Goal: Information Seeking & Learning: Learn about a topic

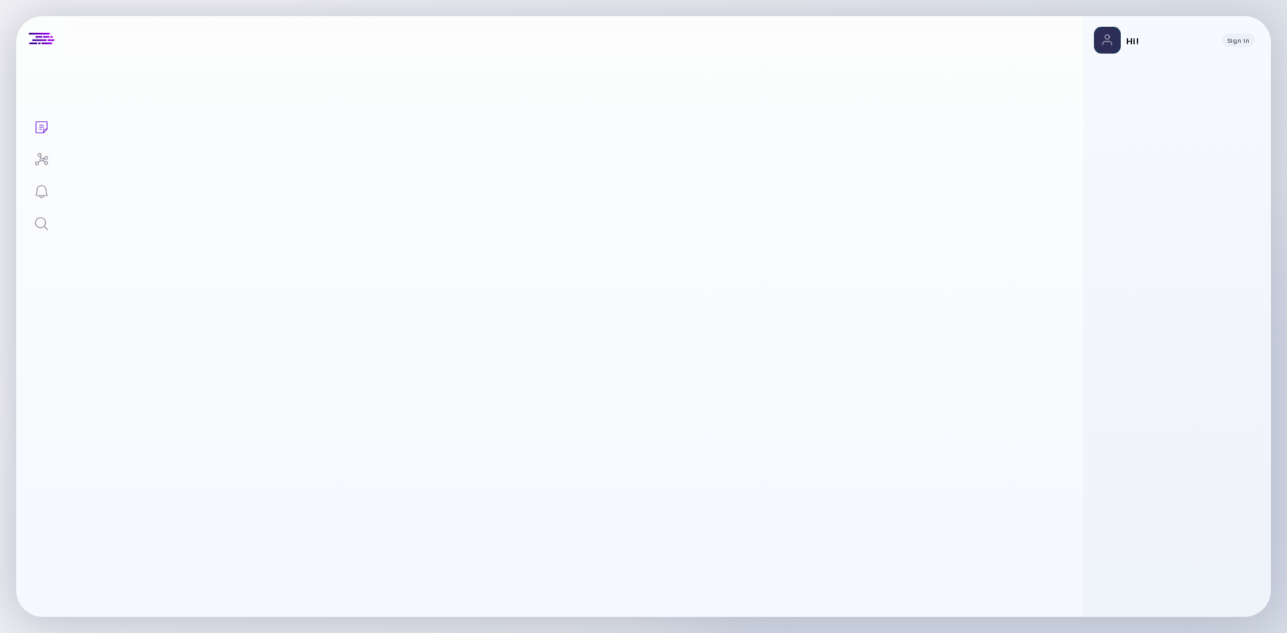
click at [52, 229] on link "Search" at bounding box center [41, 222] width 50 height 32
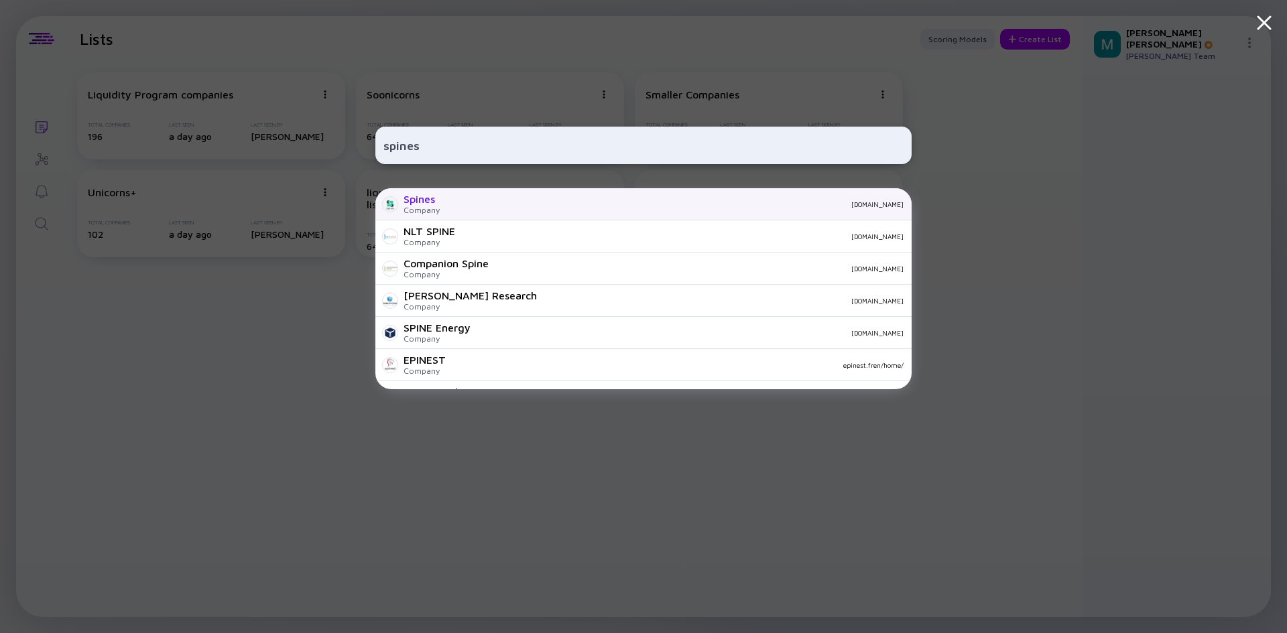
type input "spines"
click at [521, 204] on div "[DOMAIN_NAME]" at bounding box center [676, 204] width 453 height 8
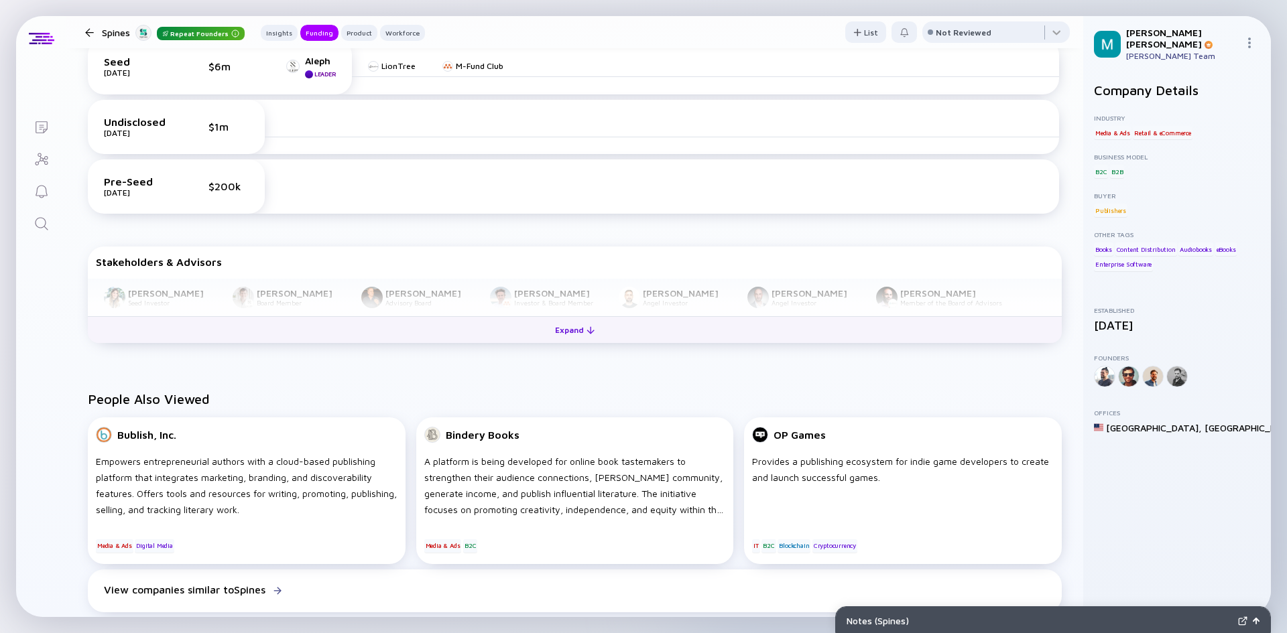
scroll to position [670, 0]
click at [532, 335] on button "Expand" at bounding box center [575, 327] width 974 height 27
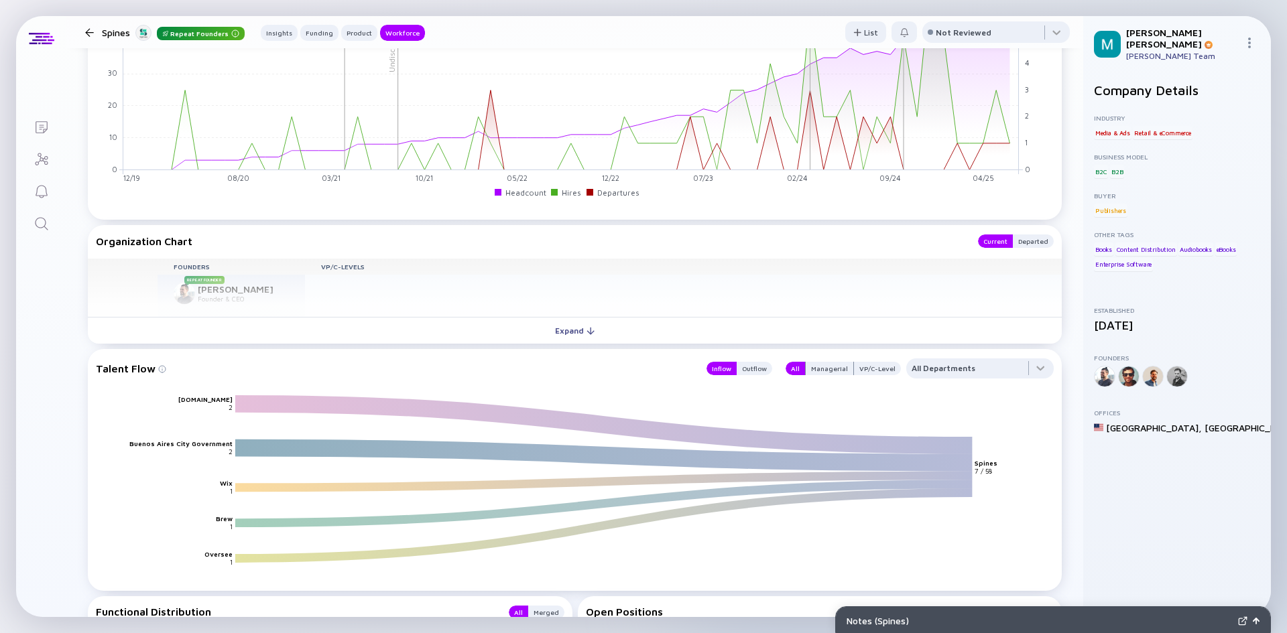
scroll to position [1608, 0]
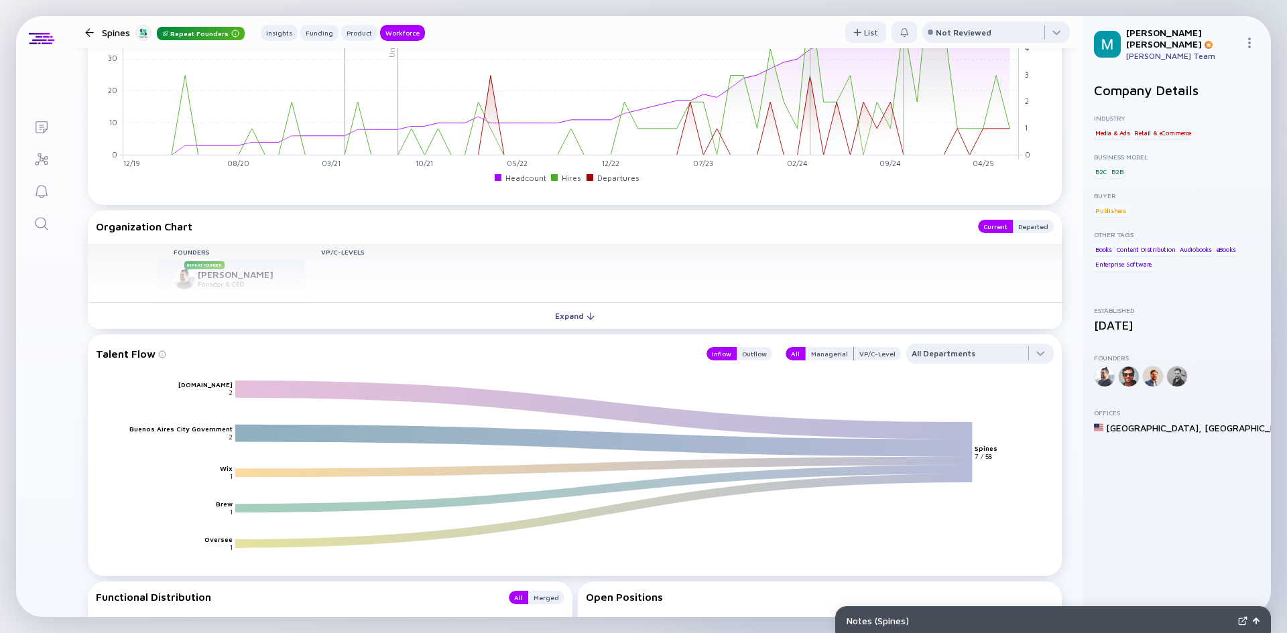
click at [461, 318] on button "Expand" at bounding box center [575, 315] width 974 height 27
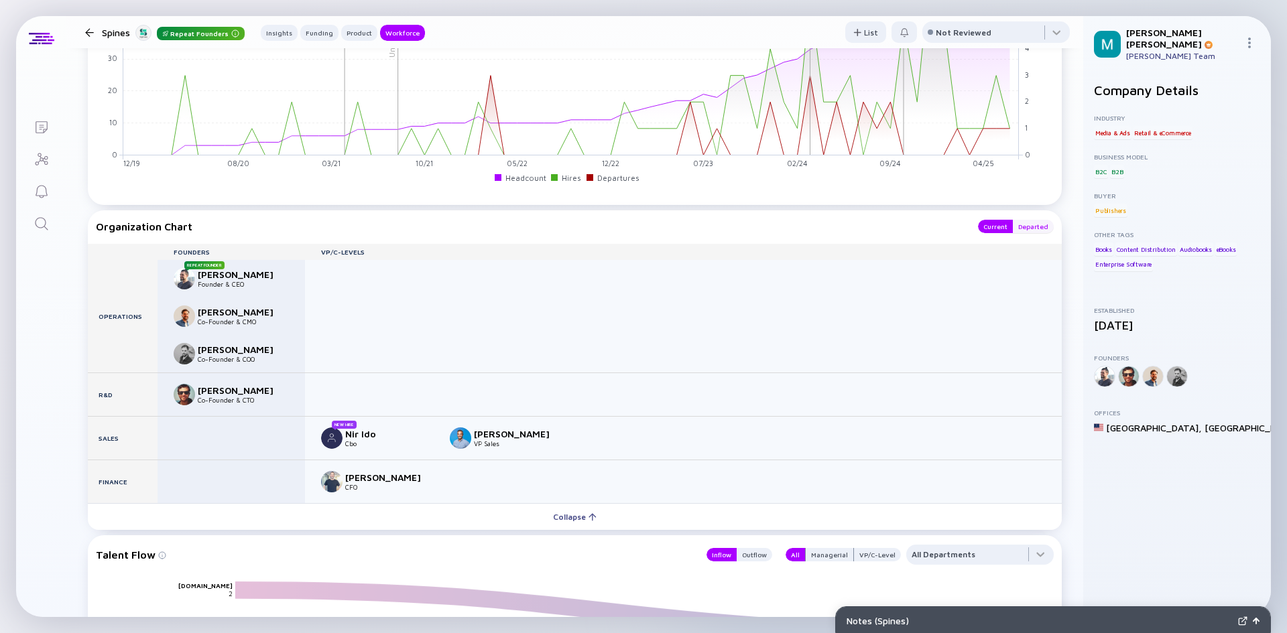
click at [1018, 220] on div "Departed" at bounding box center [1033, 226] width 41 height 13
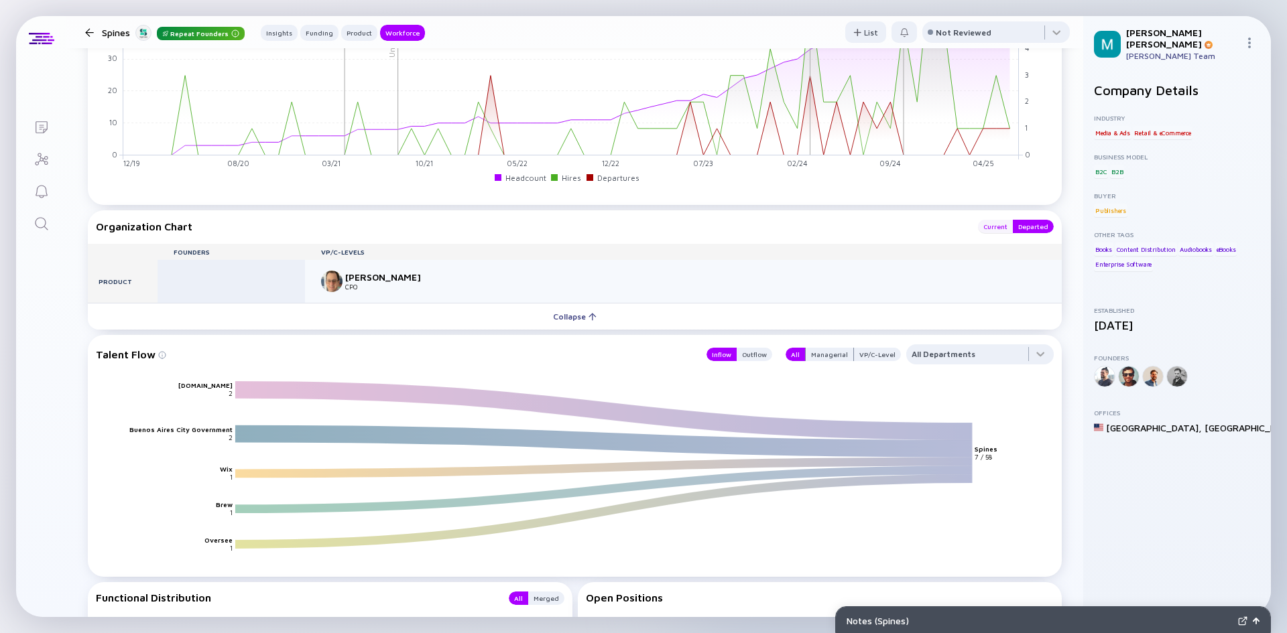
click at [978, 224] on div "Current" at bounding box center [995, 226] width 35 height 13
